Goal: Task Accomplishment & Management: Use online tool/utility

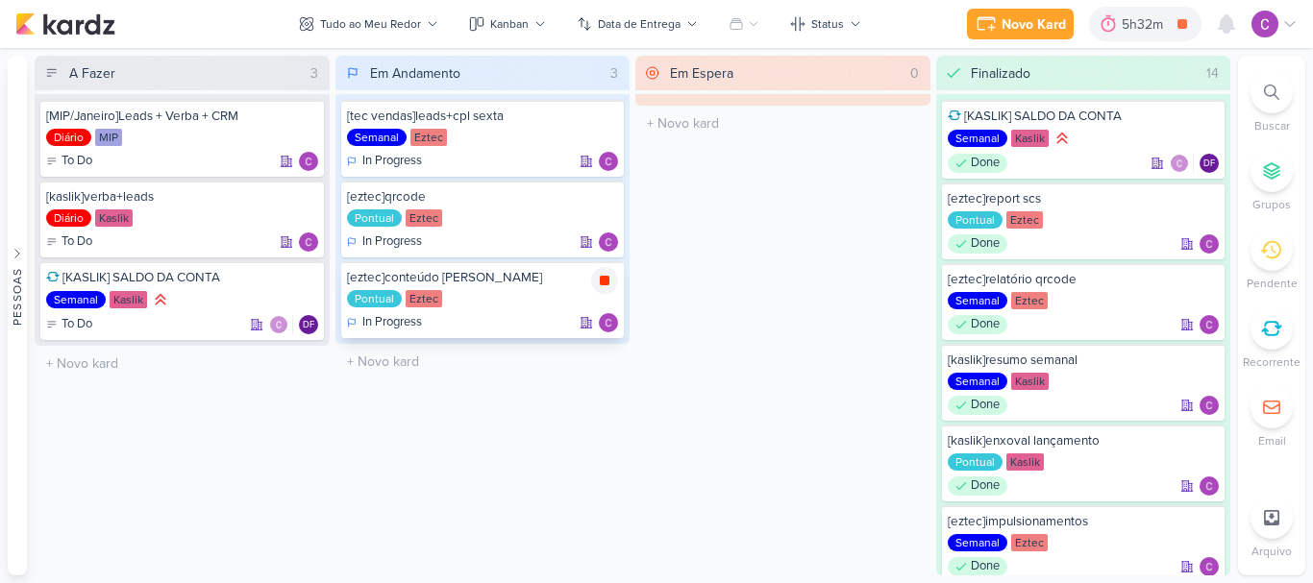
click at [603, 280] on icon at bounding box center [605, 281] width 10 height 10
click at [1141, 25] on icon at bounding box center [1135, 23] width 14 height 17
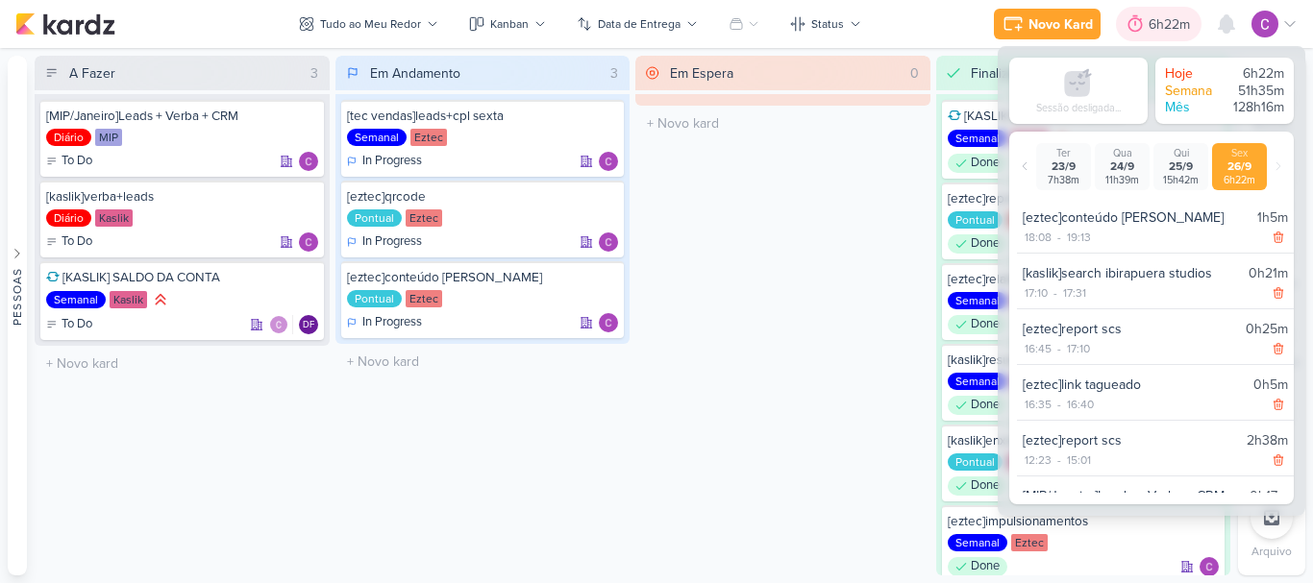
click at [1141, 25] on icon at bounding box center [1135, 23] width 14 height 17
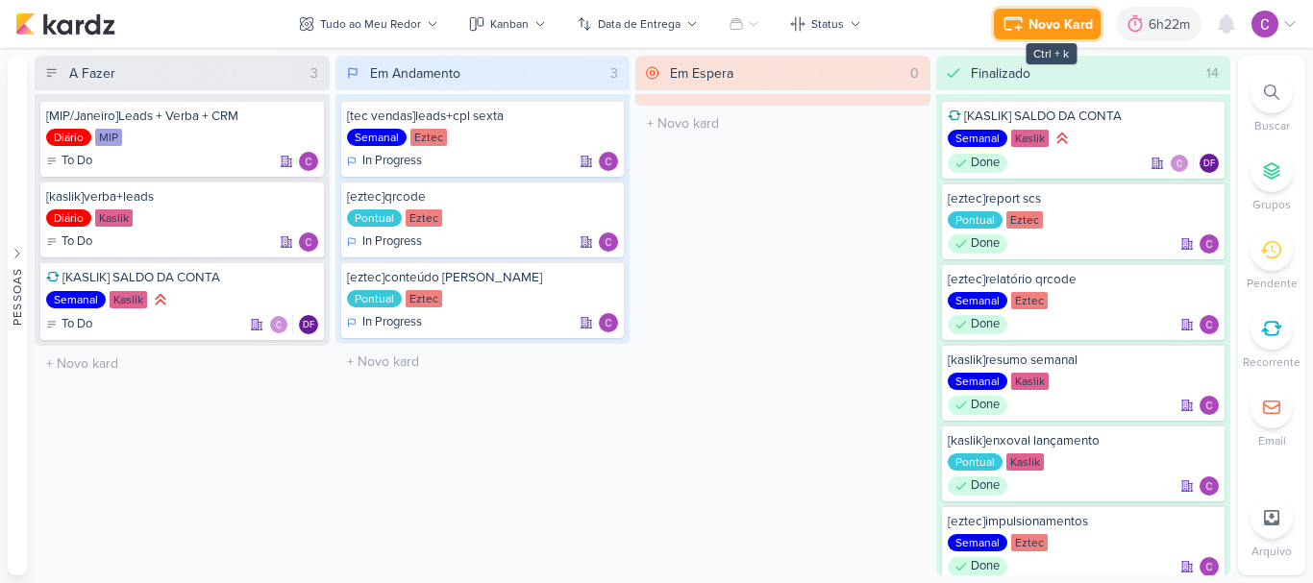
click at [1018, 25] on icon at bounding box center [1018, 27] width 6 height 6
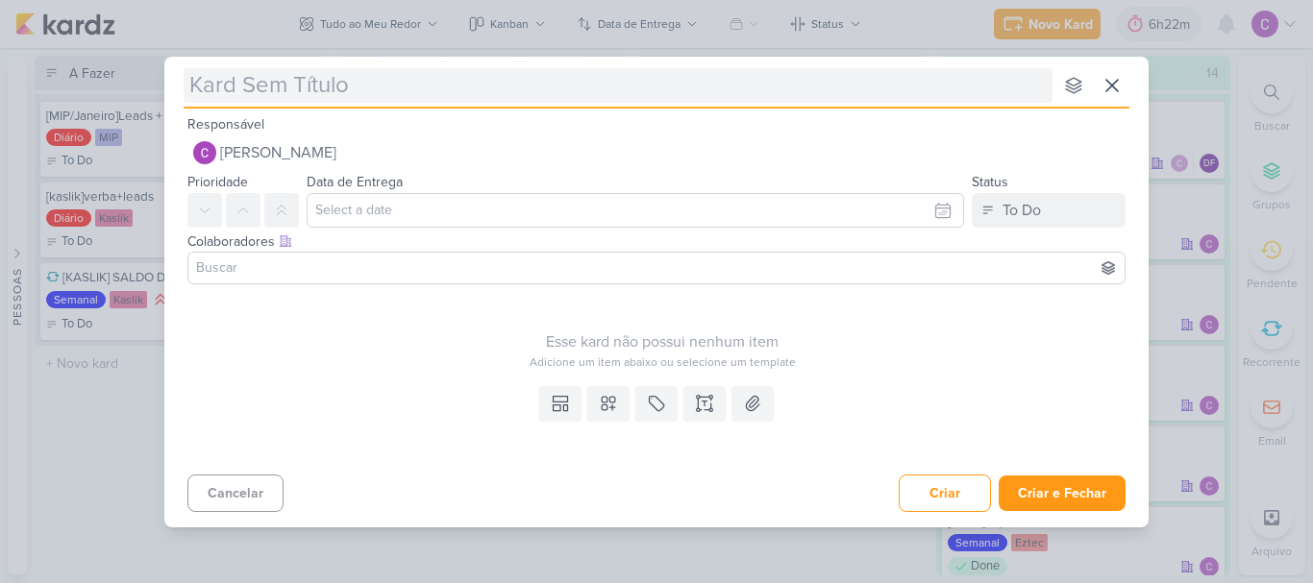
type input "["
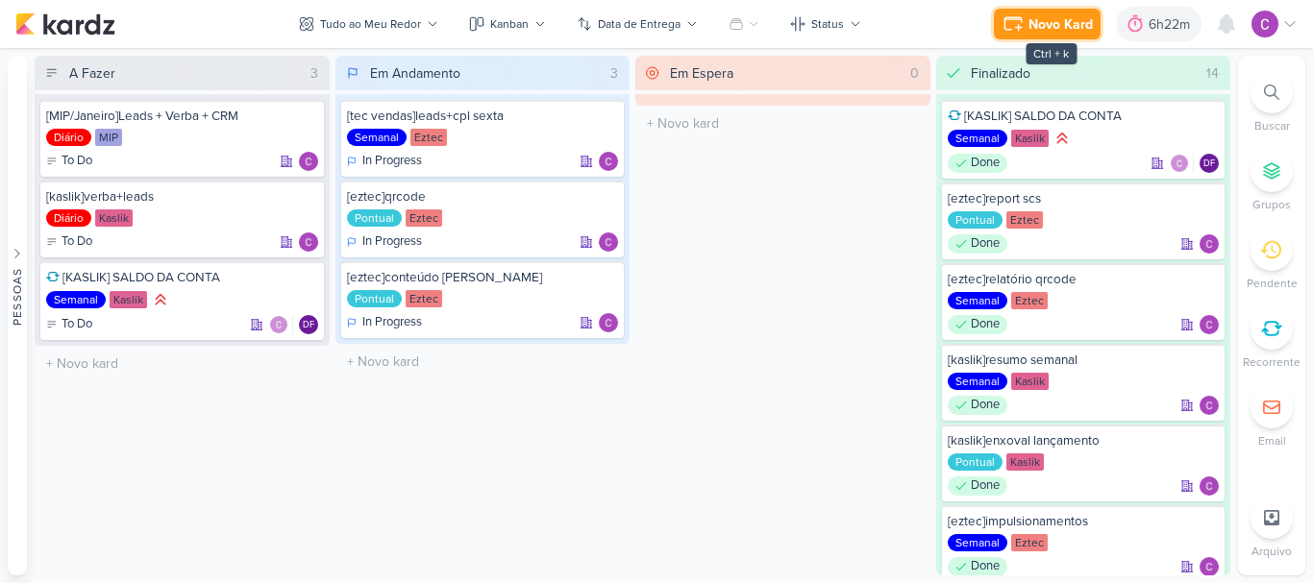
click at [1063, 14] on div "Novo Kard" at bounding box center [1060, 24] width 64 height 20
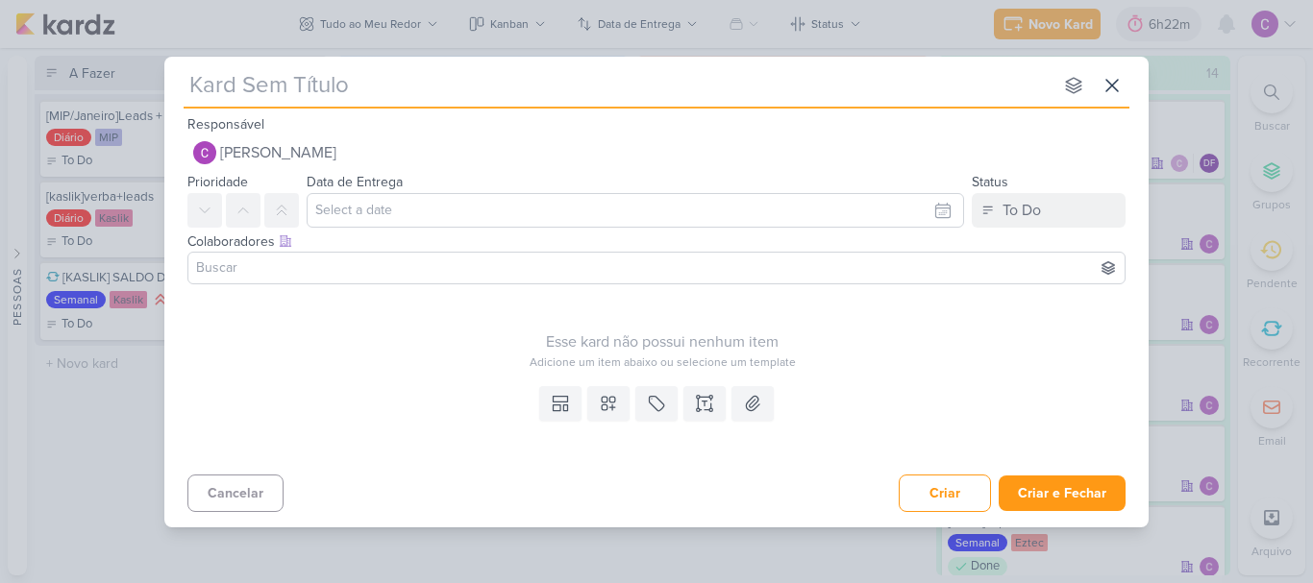
type input "["
type input "[e"
type input "[eztec"
type input "[eztec]atualizaç"
type input "[eztec]atualização criativ"
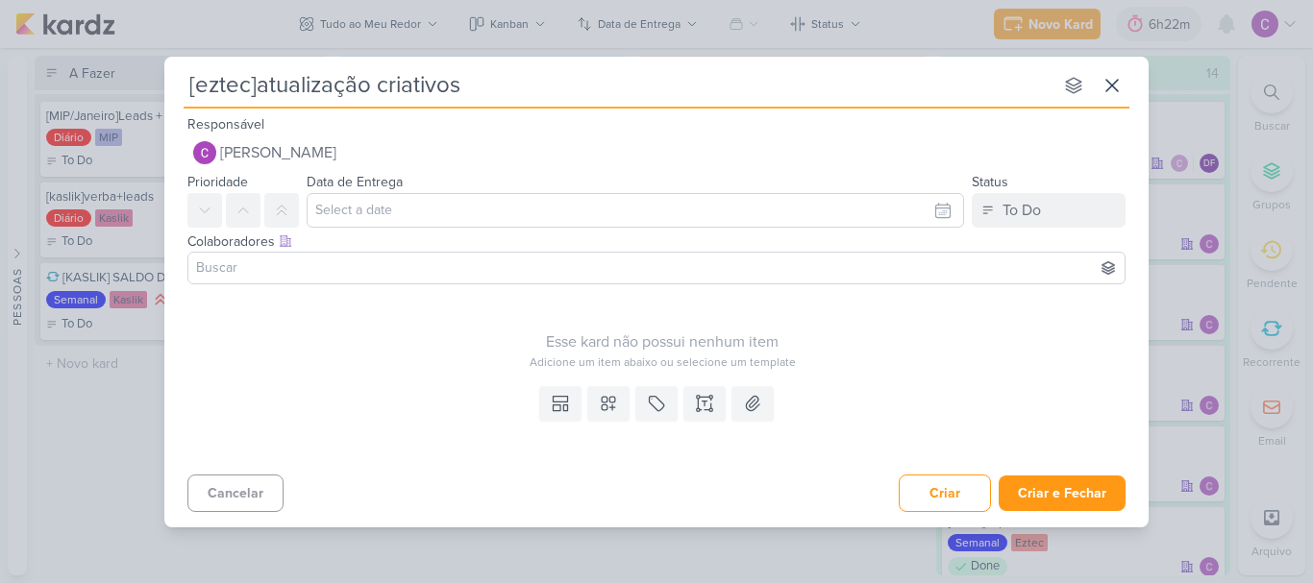
type input "[eztec]atualização criativos"
type input "[eztec]atualização criativos scs"
click at [1060, 206] on button "To Do" at bounding box center [1048, 210] width 154 height 35
click at [1011, 322] on div "In Progress" at bounding box center [1022, 317] width 68 height 20
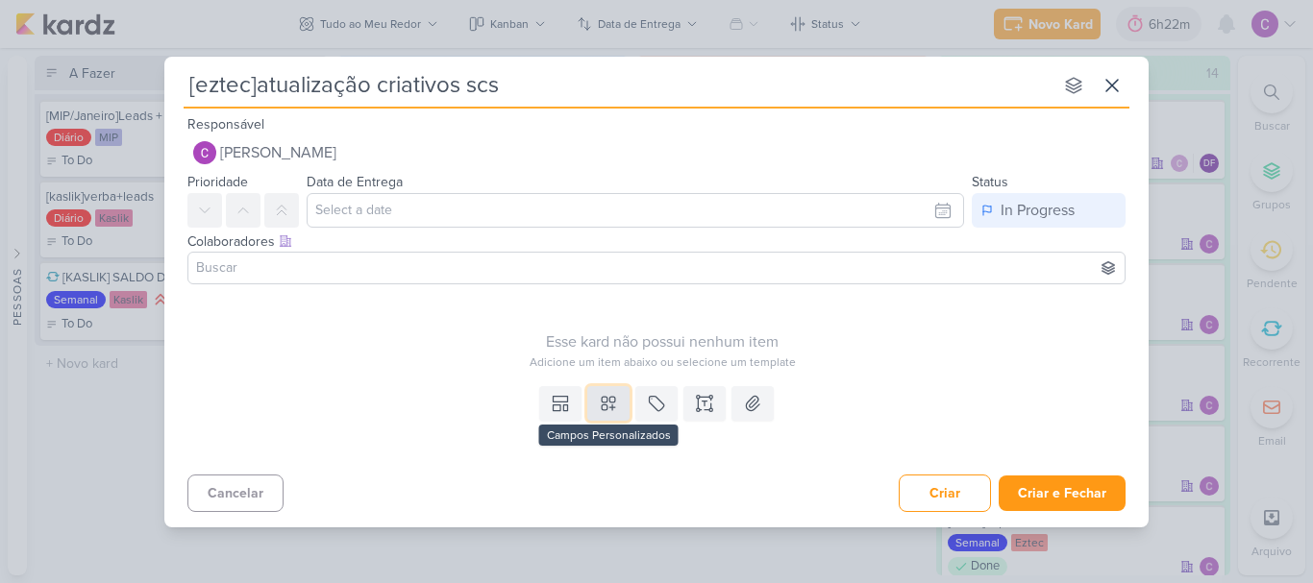
click at [617, 408] on icon at bounding box center [608, 403] width 19 height 19
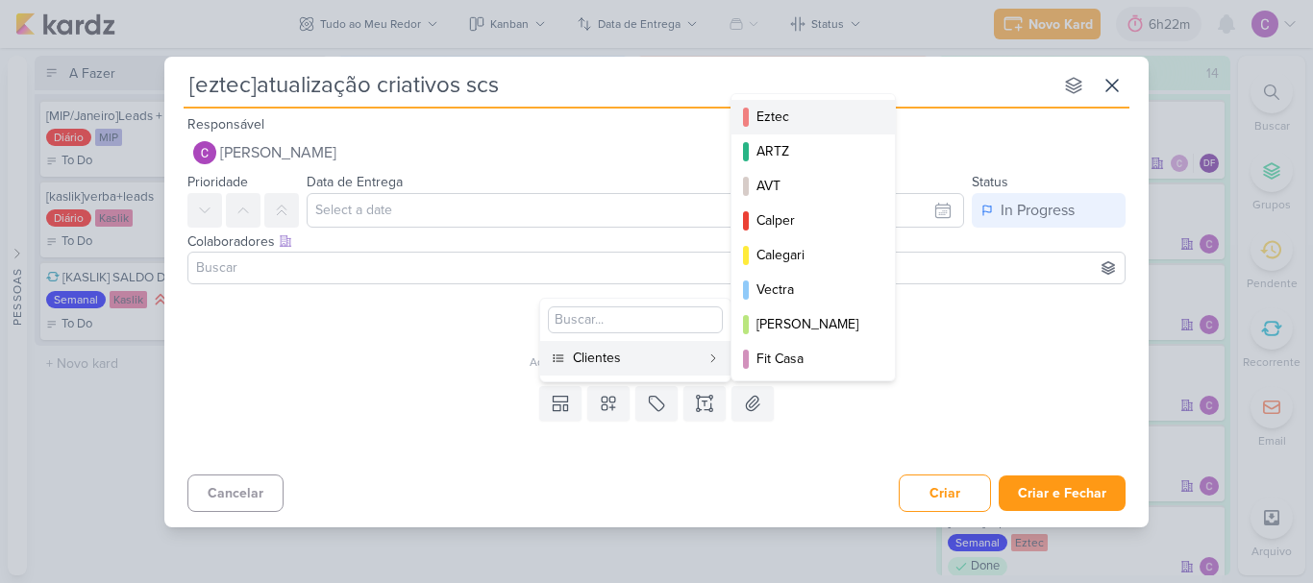
click at [803, 126] on div "Eztec" at bounding box center [813, 117] width 115 height 20
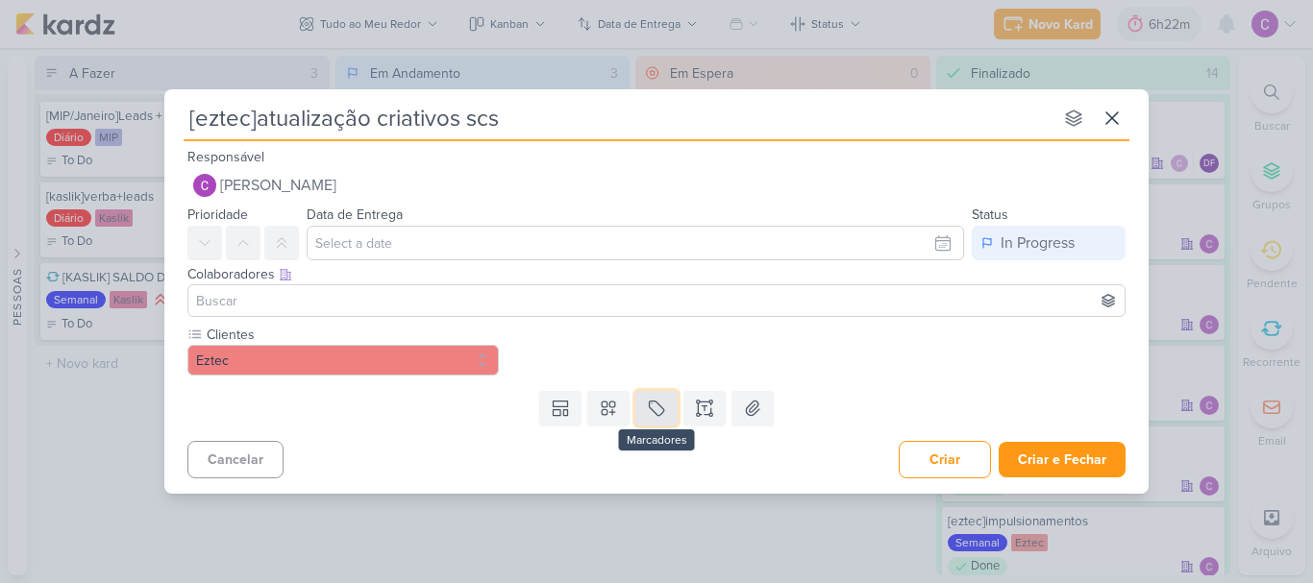
click at [665, 412] on icon at bounding box center [656, 408] width 19 height 19
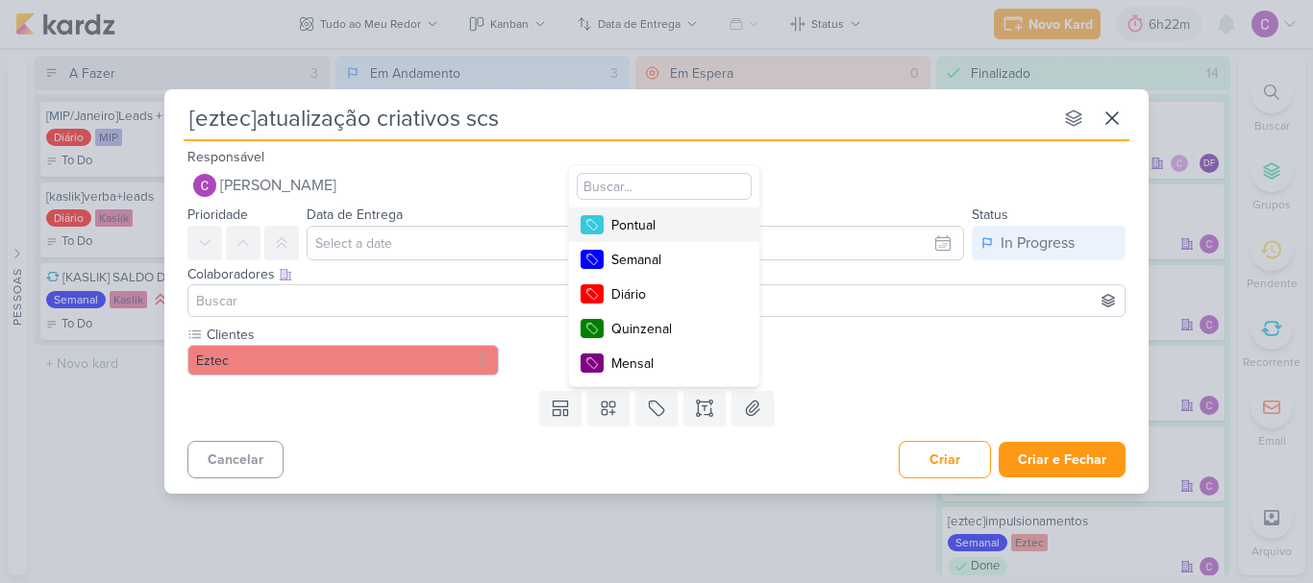
click at [675, 220] on div "Pontual" at bounding box center [673, 225] width 125 height 20
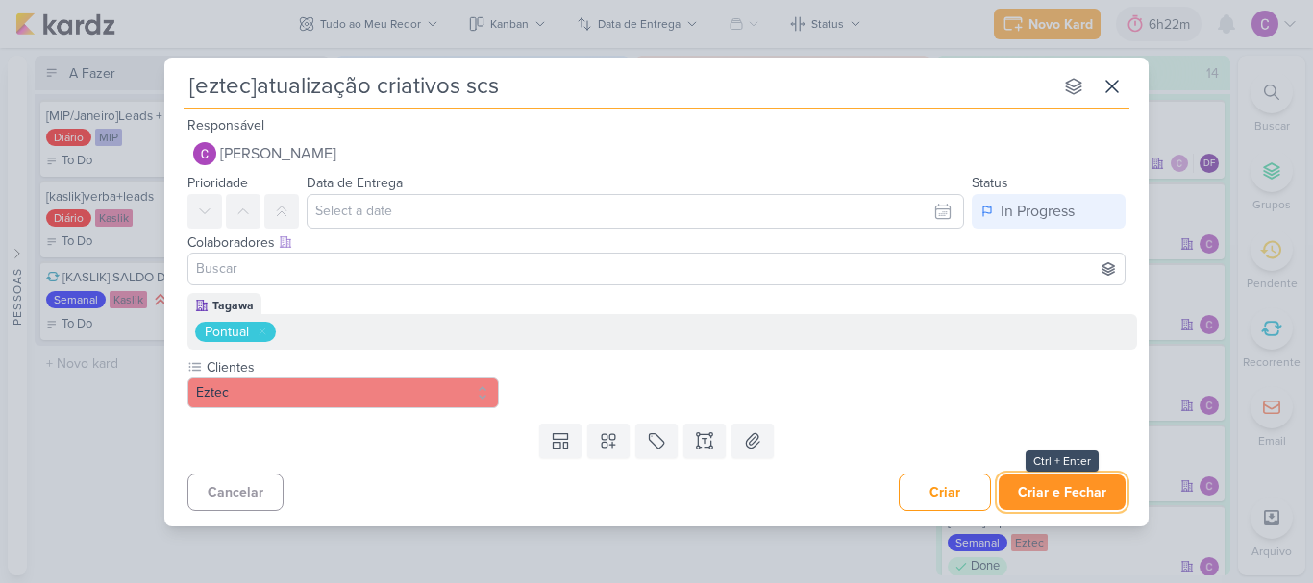
click at [1053, 490] on button "Criar e Fechar" at bounding box center [1061, 493] width 127 height 36
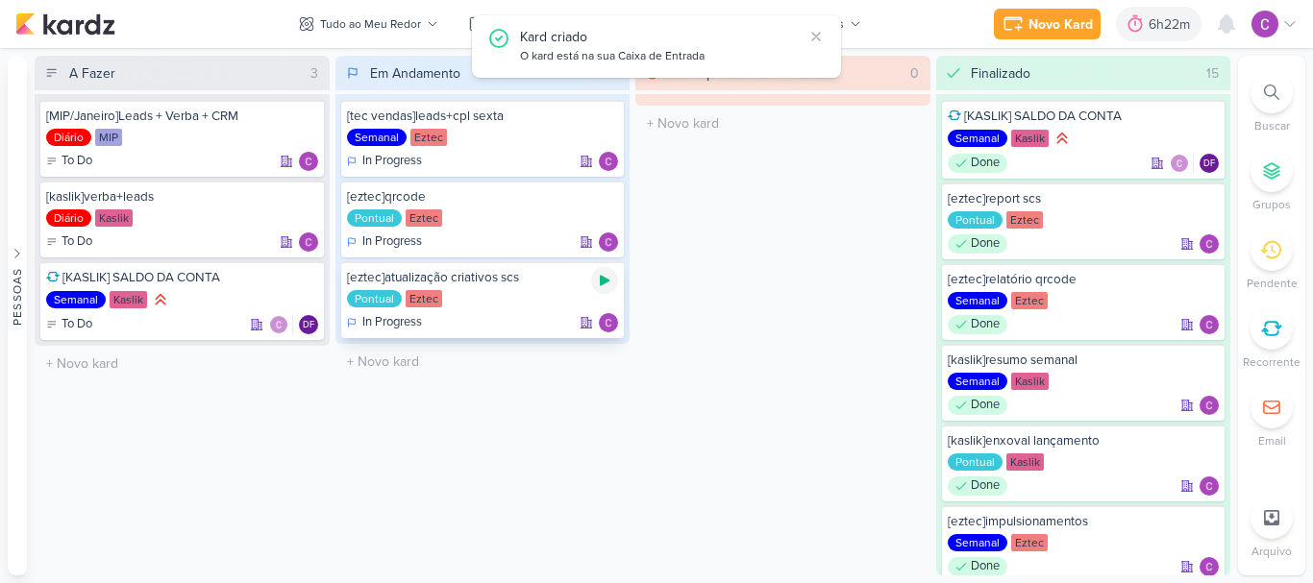
click at [605, 277] on icon at bounding box center [604, 280] width 15 height 15
